Goal: Transaction & Acquisition: Purchase product/service

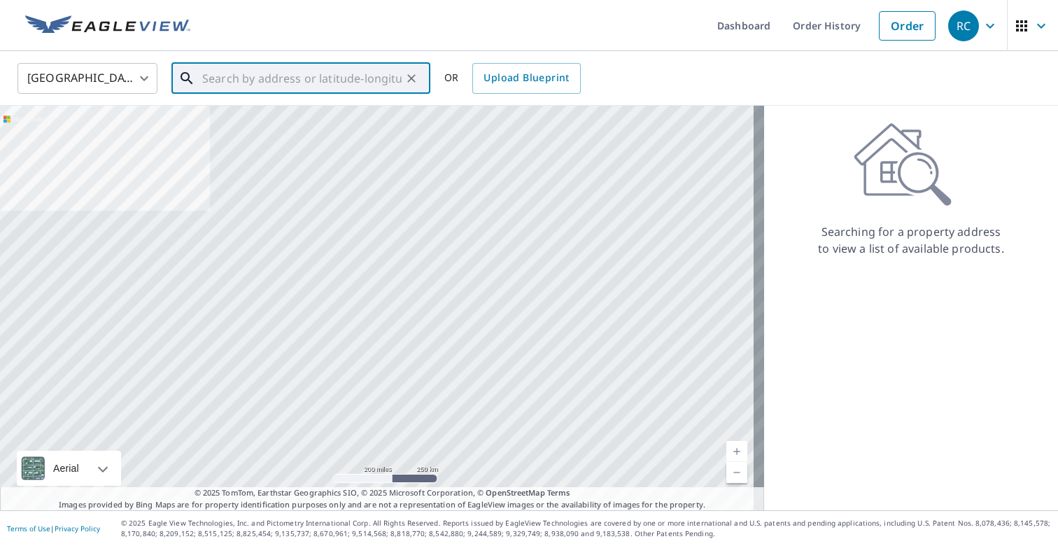
click at [364, 74] on input "text" at bounding box center [301, 78] width 199 height 39
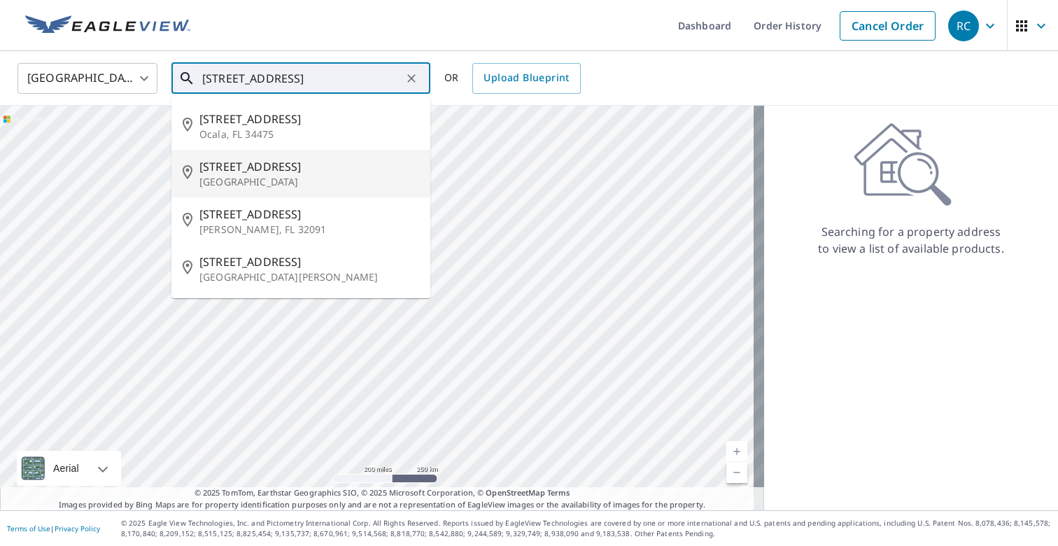
click at [264, 173] on span "[STREET_ADDRESS]" at bounding box center [309, 166] width 220 height 17
type input "[STREET_ADDRESS]"
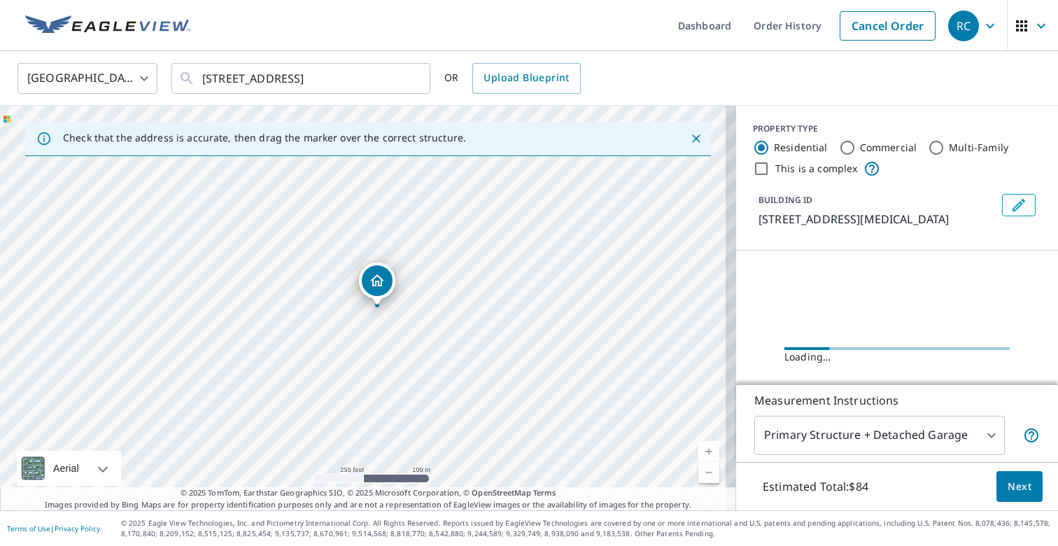
click at [698, 449] on link "Current Level 17, Zoom In" at bounding box center [708, 451] width 21 height 21
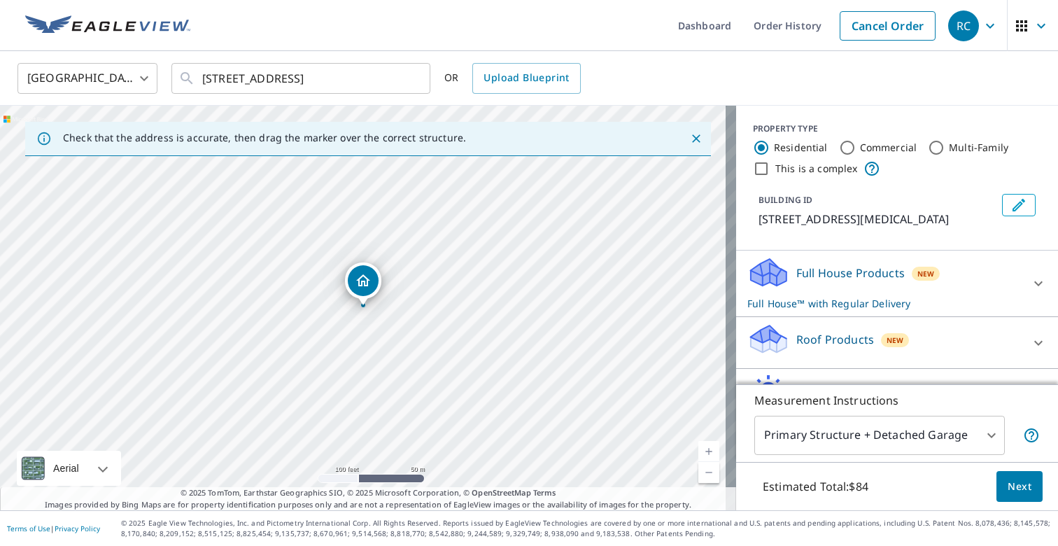
click at [698, 447] on link "Current Level 18, Zoom In" at bounding box center [708, 451] width 21 height 21
drag, startPoint x: 361, startPoint y: 287, endPoint x: 199, endPoint y: 422, distance: 210.5
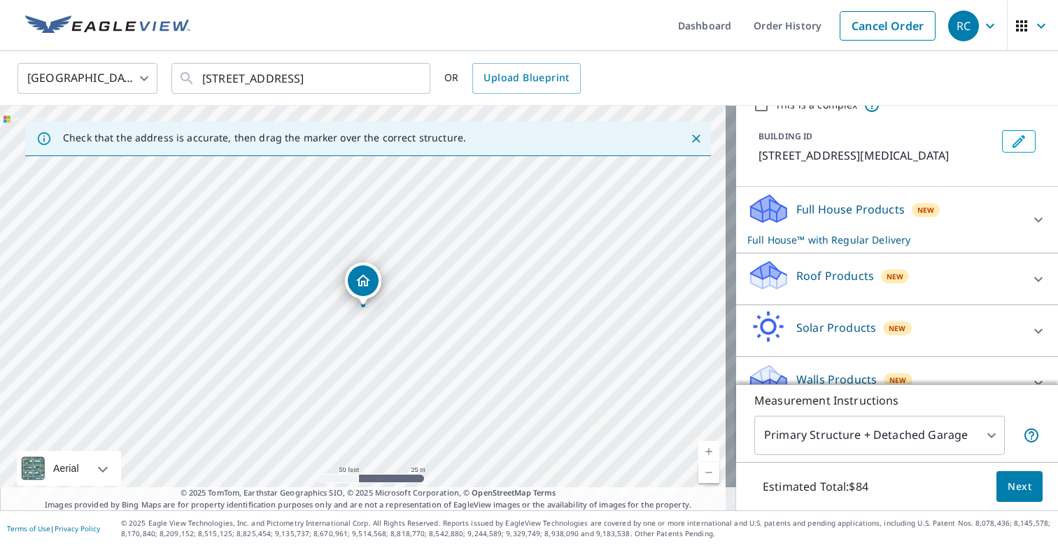
scroll to position [64, 0]
click at [1030, 281] on icon at bounding box center [1038, 278] width 17 height 17
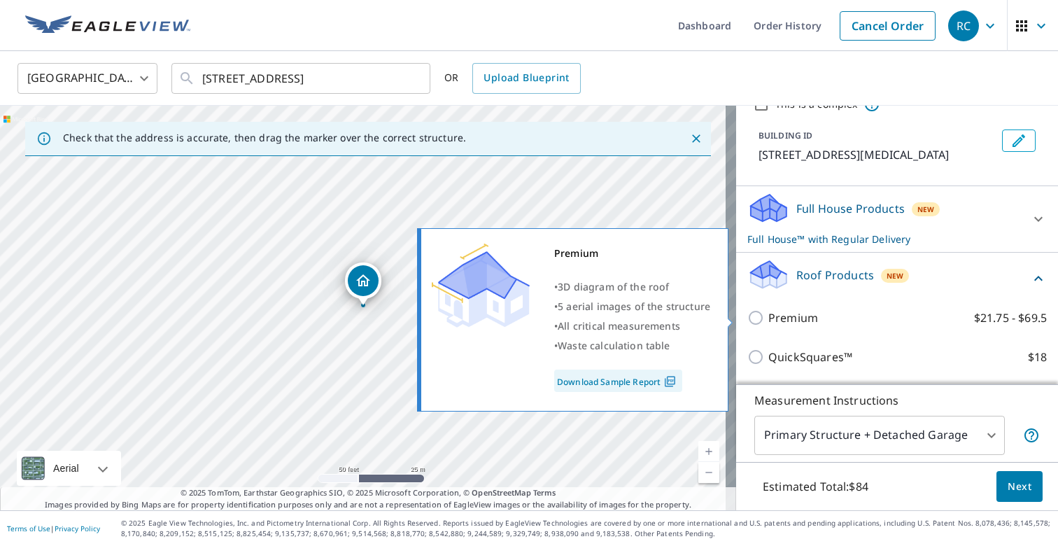
click at [747, 316] on input "Premium $21.75 - $69.5" at bounding box center [757, 317] width 21 height 17
checkbox input "true"
checkbox input "false"
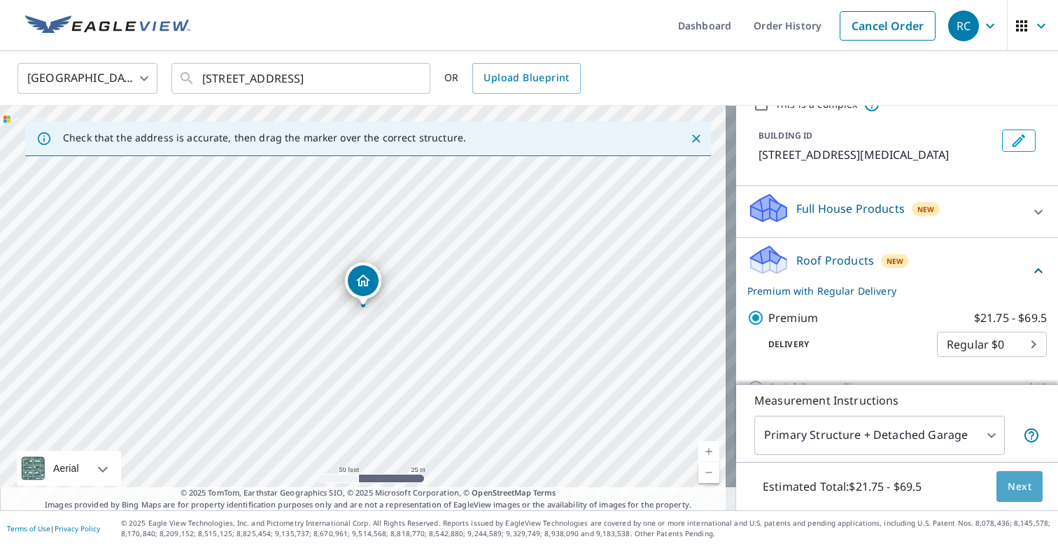
click at [1014, 479] on span "Next" at bounding box center [1019, 486] width 24 height 17
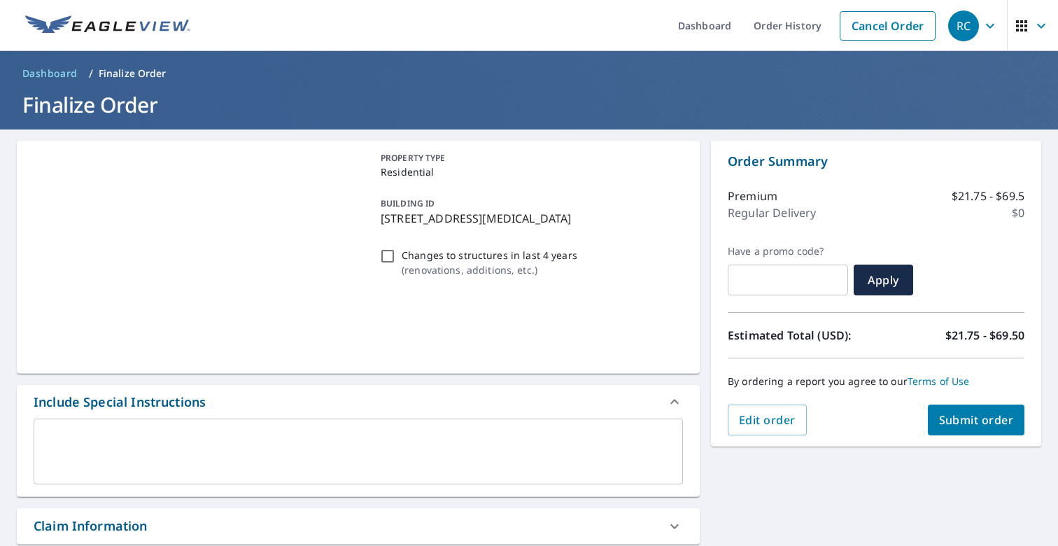
click at [967, 414] on span "Submit order" at bounding box center [976, 419] width 75 height 15
